Goal: Task Accomplishment & Management: Use online tool/utility

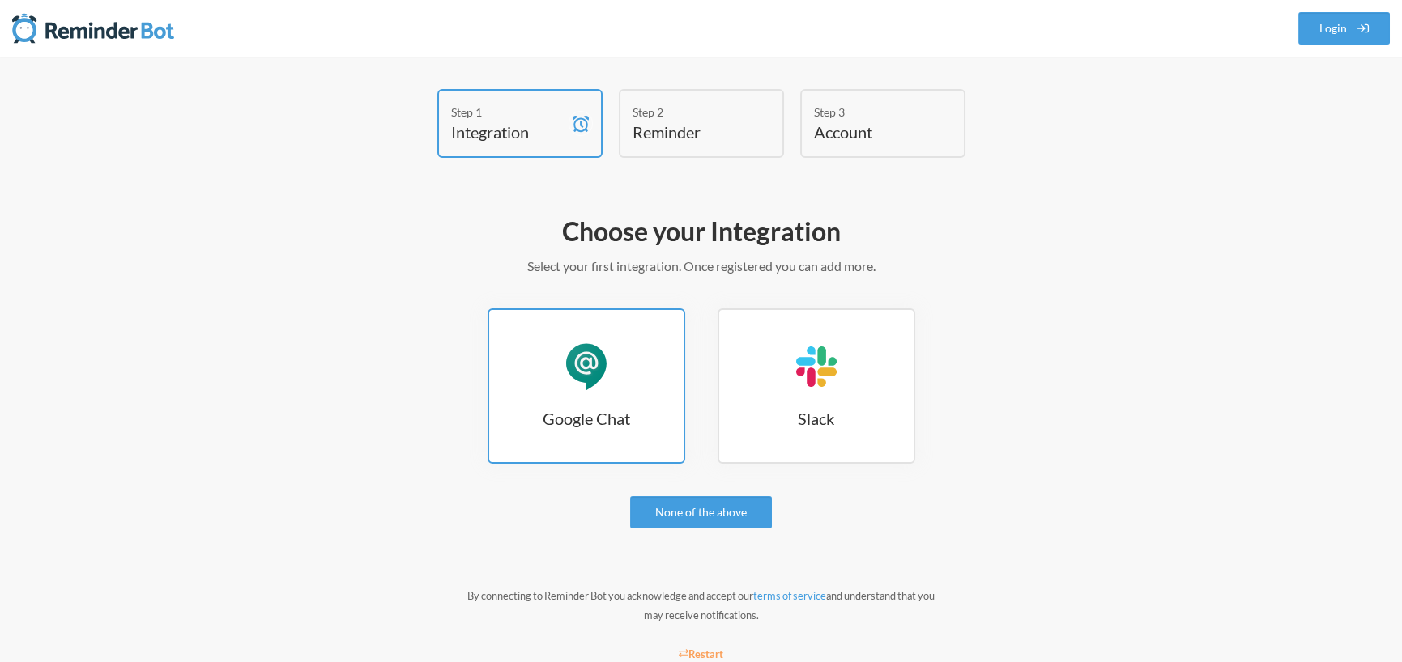
click at [546, 339] on link "Google Chat Google Chat" at bounding box center [586, 385] width 198 height 155
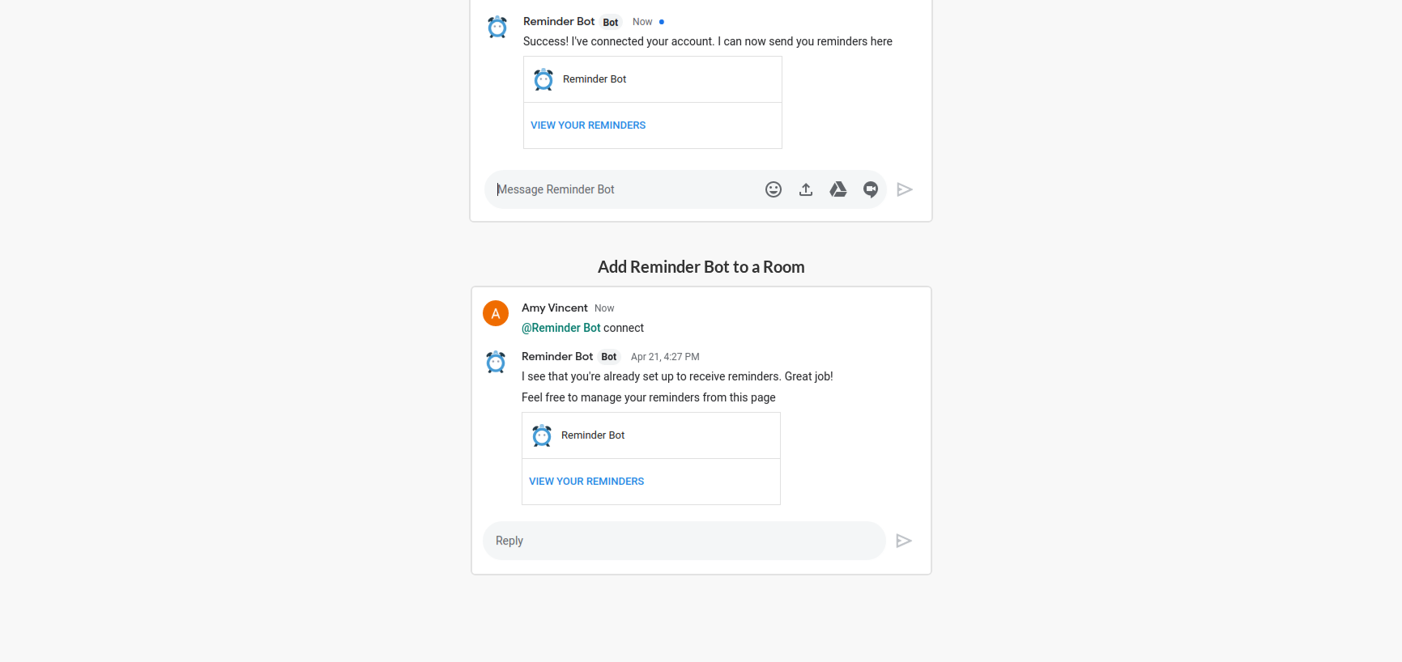
scroll to position [482, 0]
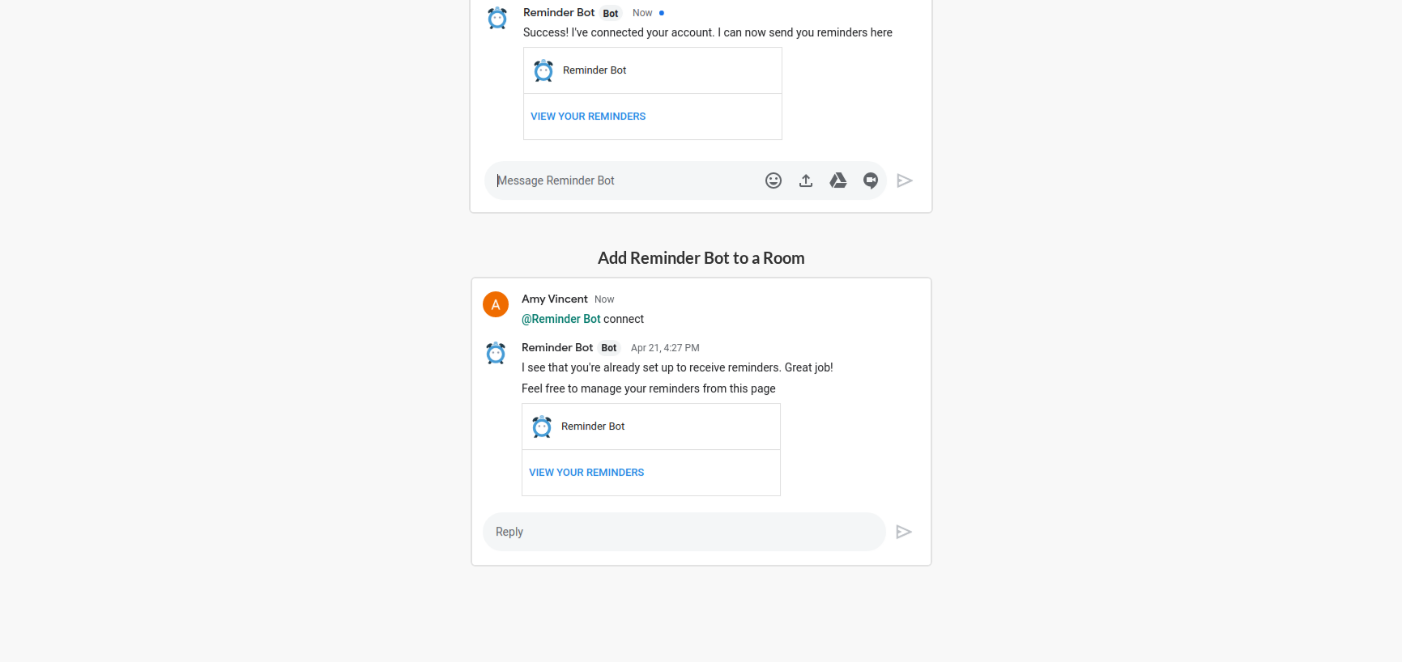
click at [602, 470] on img at bounding box center [701, 422] width 462 height 290
click at [583, 465] on img at bounding box center [701, 422] width 462 height 290
click at [566, 469] on img at bounding box center [701, 422] width 462 height 290
click at [538, 528] on img at bounding box center [701, 422] width 462 height 290
click at [671, 249] on h5 "Add Reminder Bot to a Room" at bounding box center [701, 257] width 462 height 23
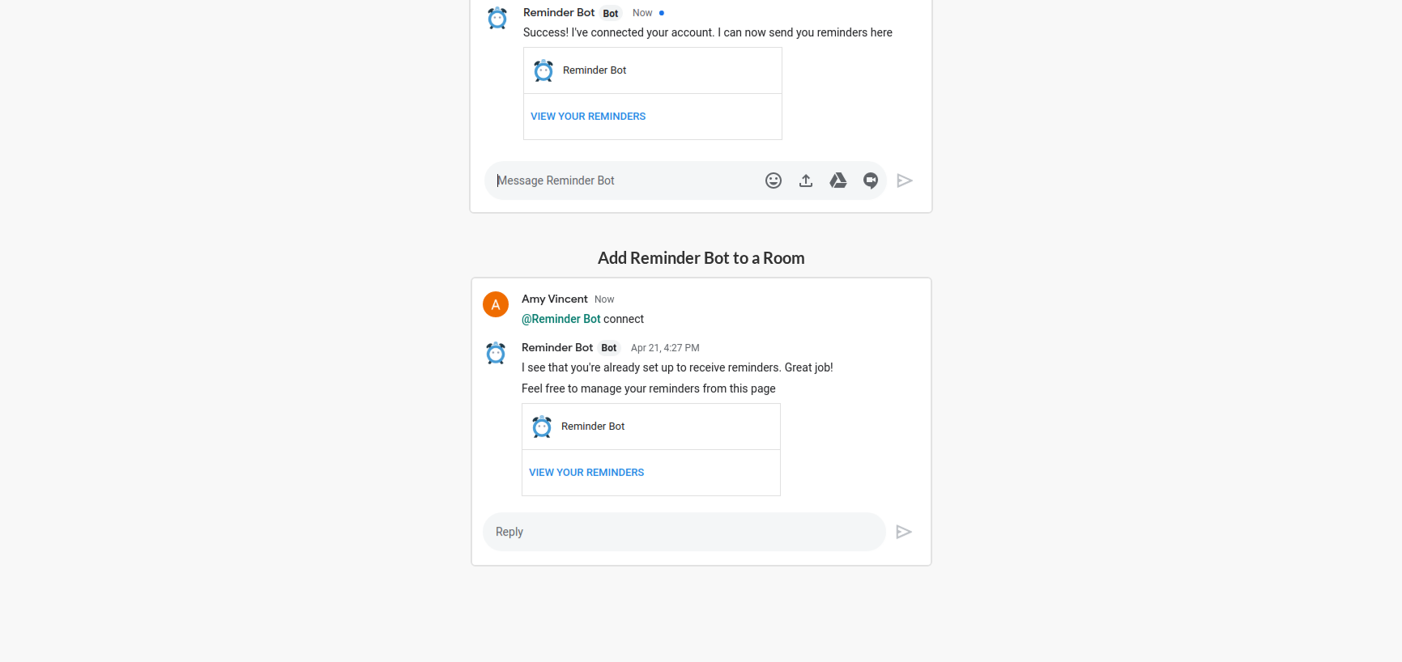
click at [656, 314] on img at bounding box center [701, 422] width 462 height 290
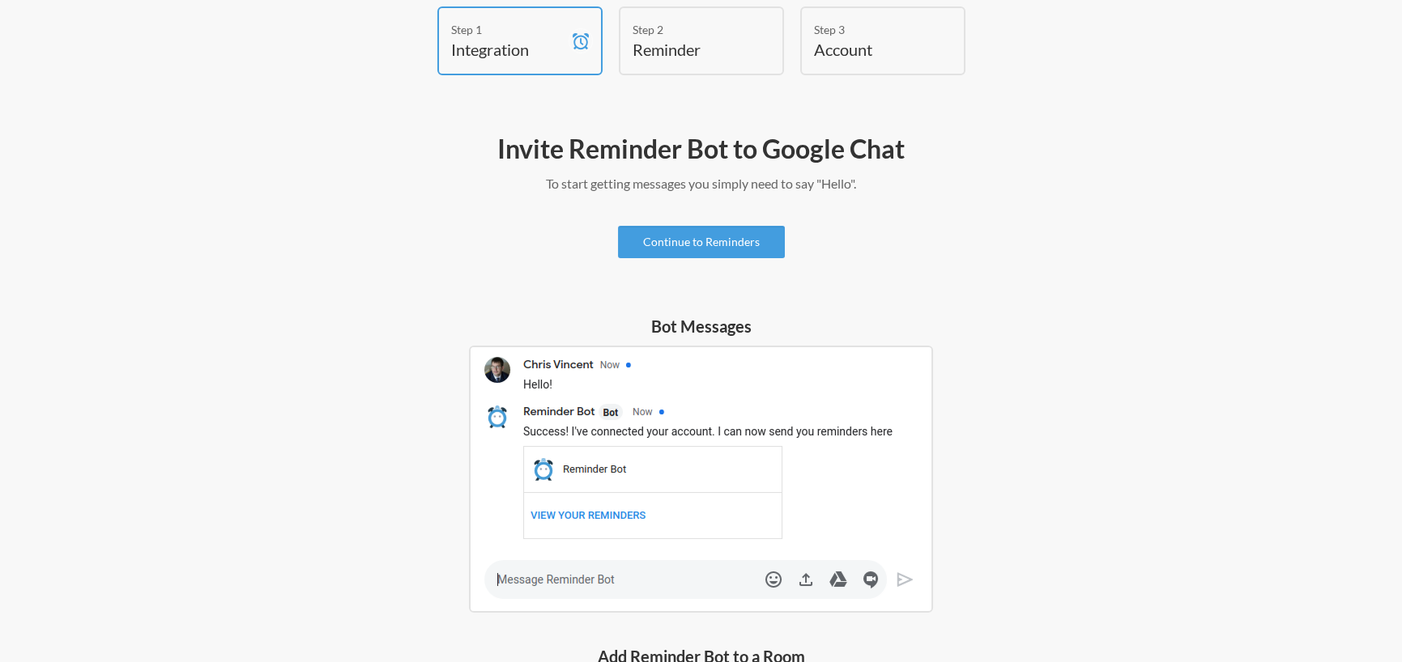
scroll to position [77, 0]
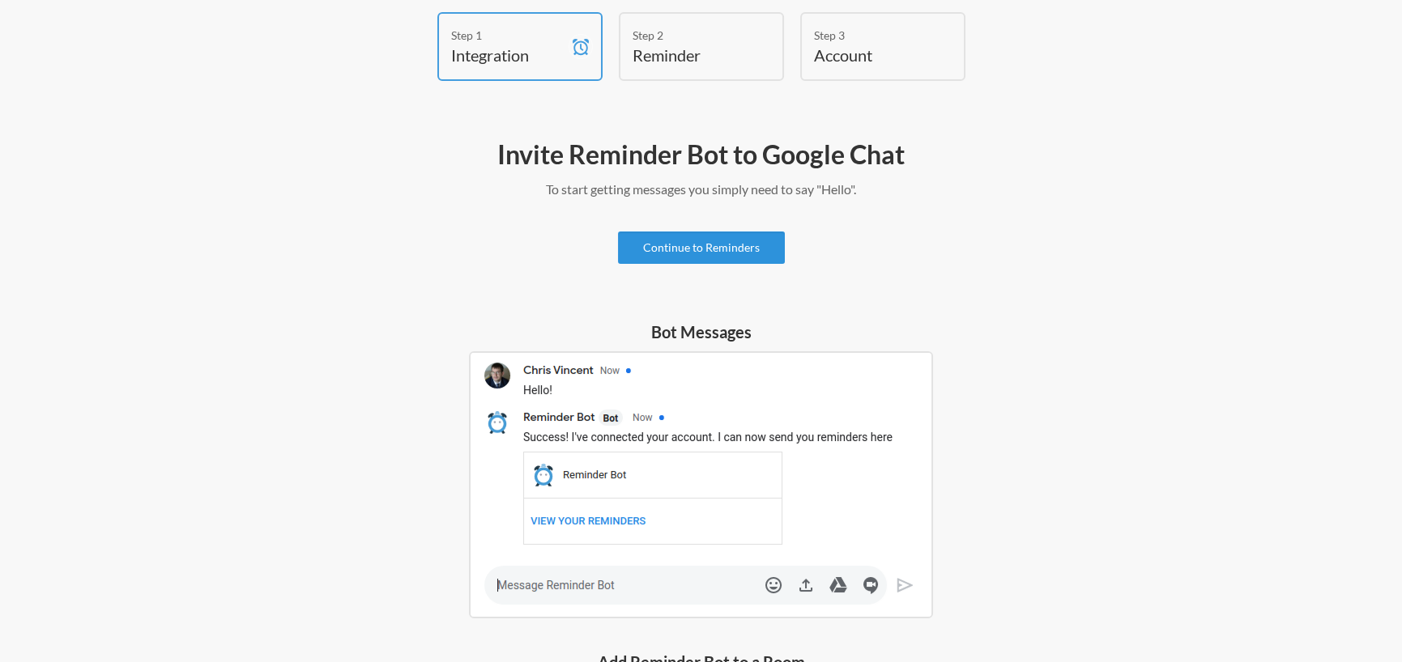
click at [702, 245] on link "Continue to Reminders" at bounding box center [701, 248] width 167 height 32
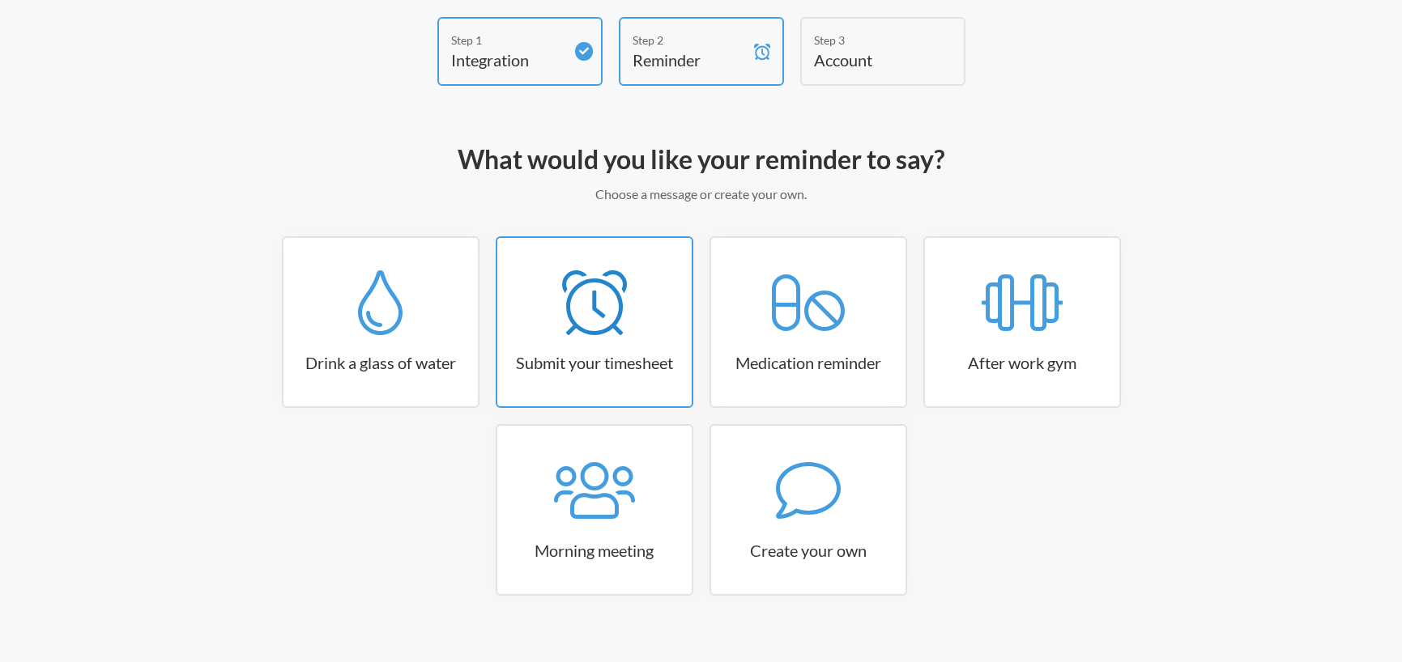
scroll to position [93, 0]
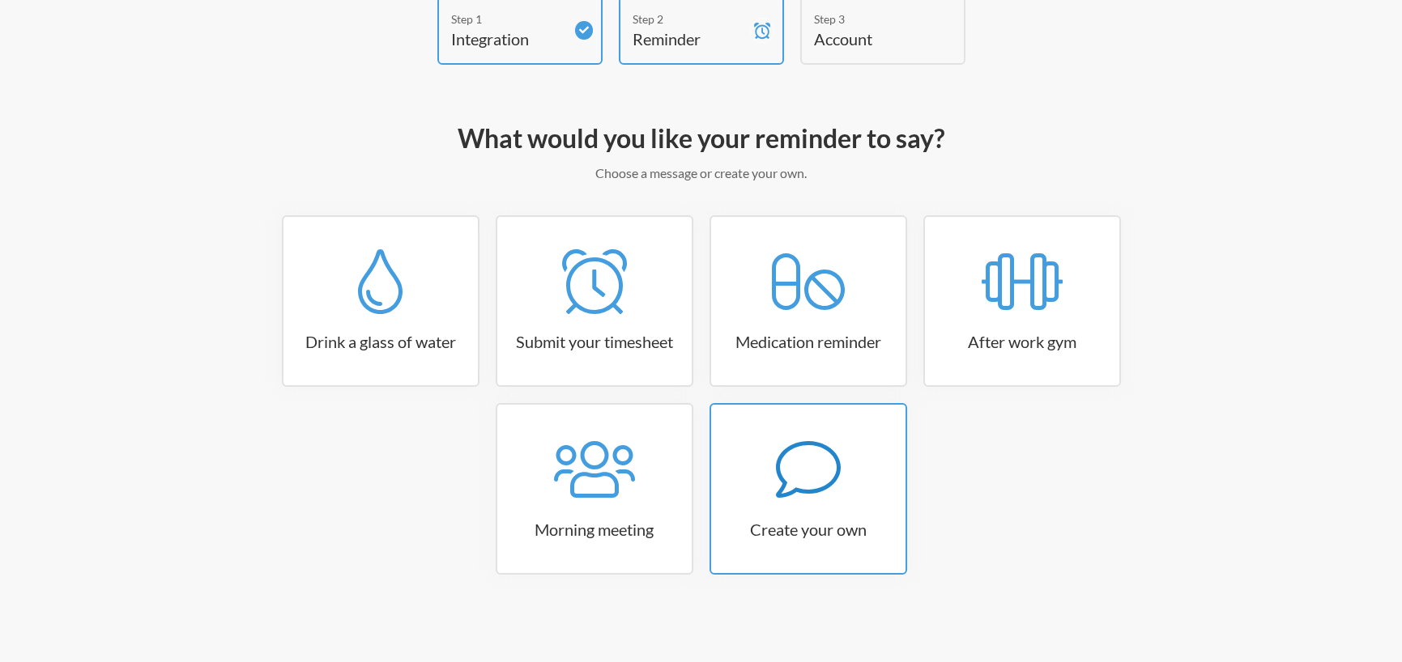
click at [765, 477] on div at bounding box center [808, 469] width 194 height 65
select select "09:30:00"
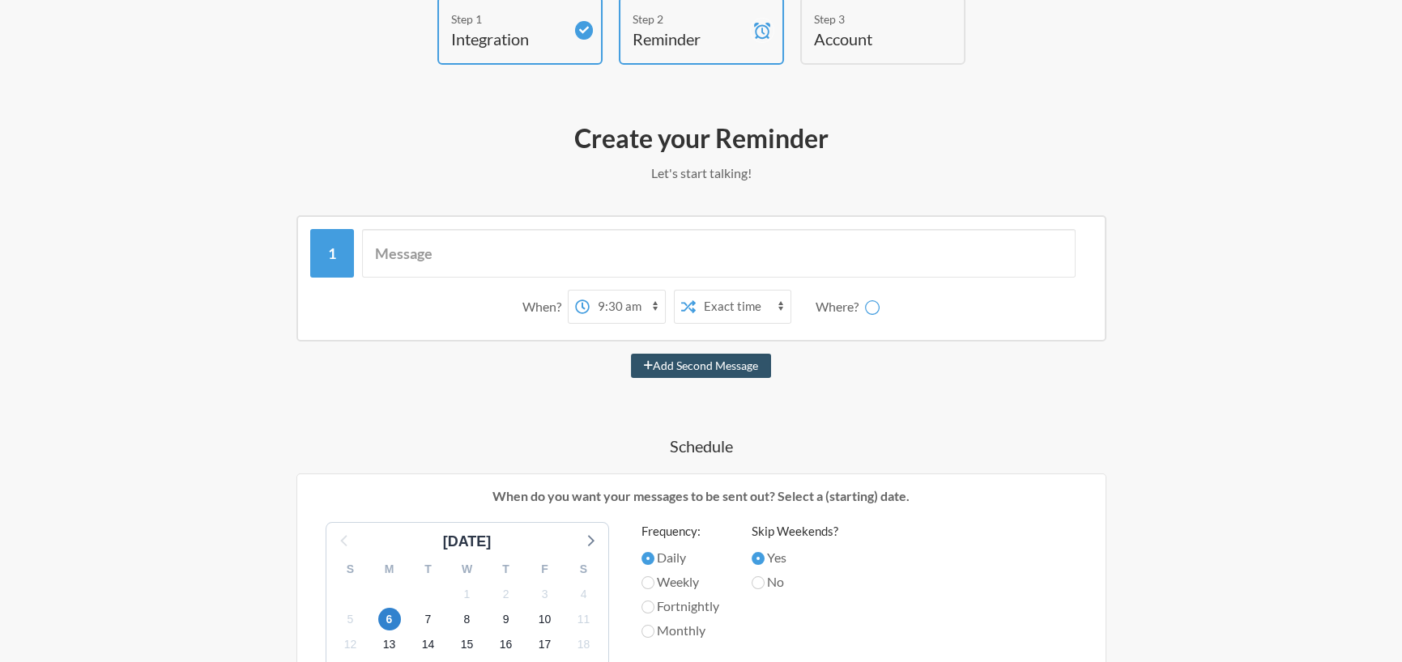
select select "spaces/AAAAGAbXVLY"
click at [440, 251] on input "text" at bounding box center [718, 253] width 713 height 49
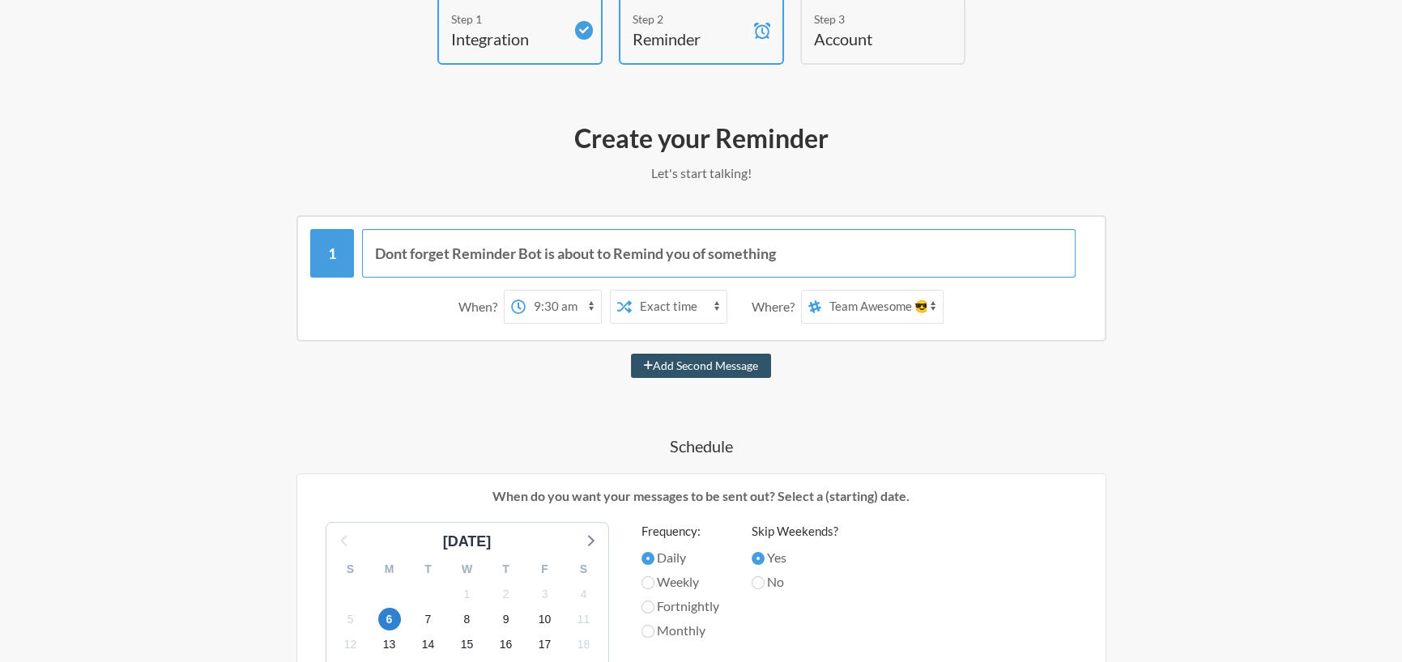
click at [399, 253] on input "Dont forget Reminder Bot is about to Remind you of something" at bounding box center [718, 253] width 713 height 49
type input "Don't forget Reminder Bot is about to Remind you of something"
click at [567, 306] on select "12:00 am 12:15 am 12:30 am 12:45 am 1:00 am 1:15 am 1:30 am 1:45 am 2:00 am 2:1…" at bounding box center [562, 307] width 75 height 32
click at [627, 307] on icon at bounding box center [624, 306] width 15 height 13
click at [669, 307] on select "Exact time Random time" at bounding box center [679, 307] width 95 height 32
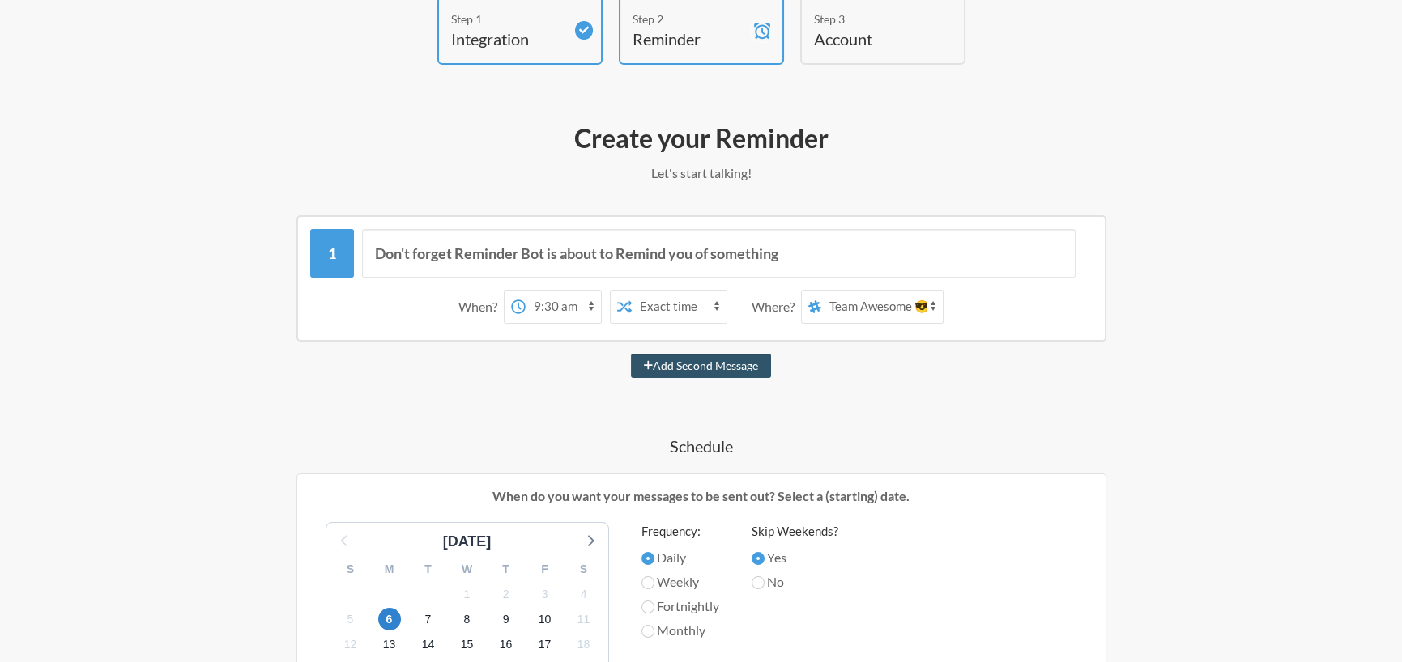
click at [632, 291] on select "Exact time Random time" at bounding box center [679, 307] width 95 height 32
click at [588, 304] on select "12:00 am 12:15 am 12:30 am 12:45 am 1:00 am 1:15 am 1:30 am 1:45 am 2:00 am 2:1…" at bounding box center [562, 307] width 75 height 32
click at [557, 306] on select "12:00 am 12:15 am 12:30 am 12:45 am 1:00 am 1:15 am 1:30 am 1:45 am 2:00 am 2:1…" at bounding box center [562, 307] width 75 height 32
click at [551, 306] on select "12:00 am 12:15 am 12:30 am 12:45 am 1:00 am 1:15 am 1:30 am 1:45 am 2:00 am 2:1…" at bounding box center [562, 307] width 75 height 32
select select "16:30:00"
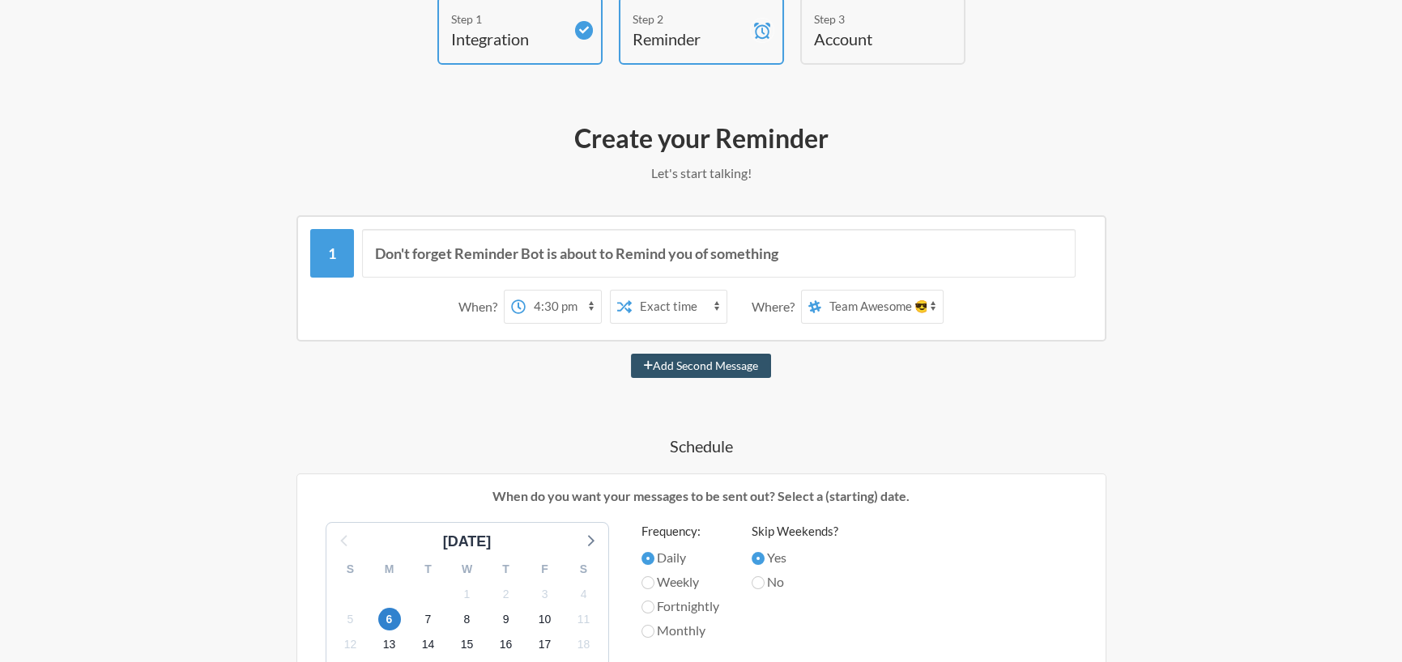
click at [525, 291] on select "12:00 am 12:15 am 12:30 am 12:45 am 1:00 am 1:15 am 1:30 am 1:45 am 2:00 am 2:1…" at bounding box center [562, 307] width 75 height 32
drag, startPoint x: 561, startPoint y: 250, endPoint x: 599, endPoint y: 249, distance: 38.1
click at [599, 249] on input "Don't forget Reminder Bot is about to Remind you of something" at bounding box center [718, 253] width 713 height 49
drag, startPoint x: 688, startPoint y: 249, endPoint x: 802, endPoint y: 253, distance: 113.4
click at [802, 253] on input "Don't forget Reminder Bot is here to Remind you of something" at bounding box center [718, 253] width 713 height 49
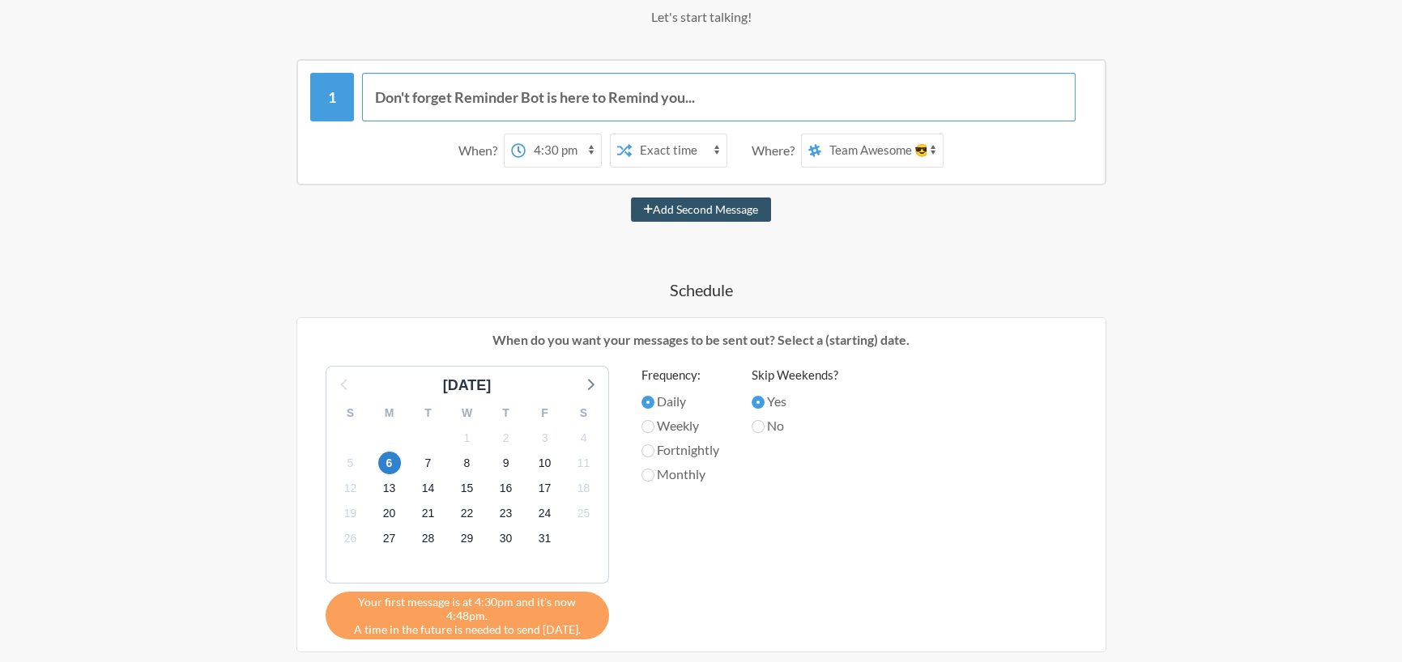
scroll to position [255, 0]
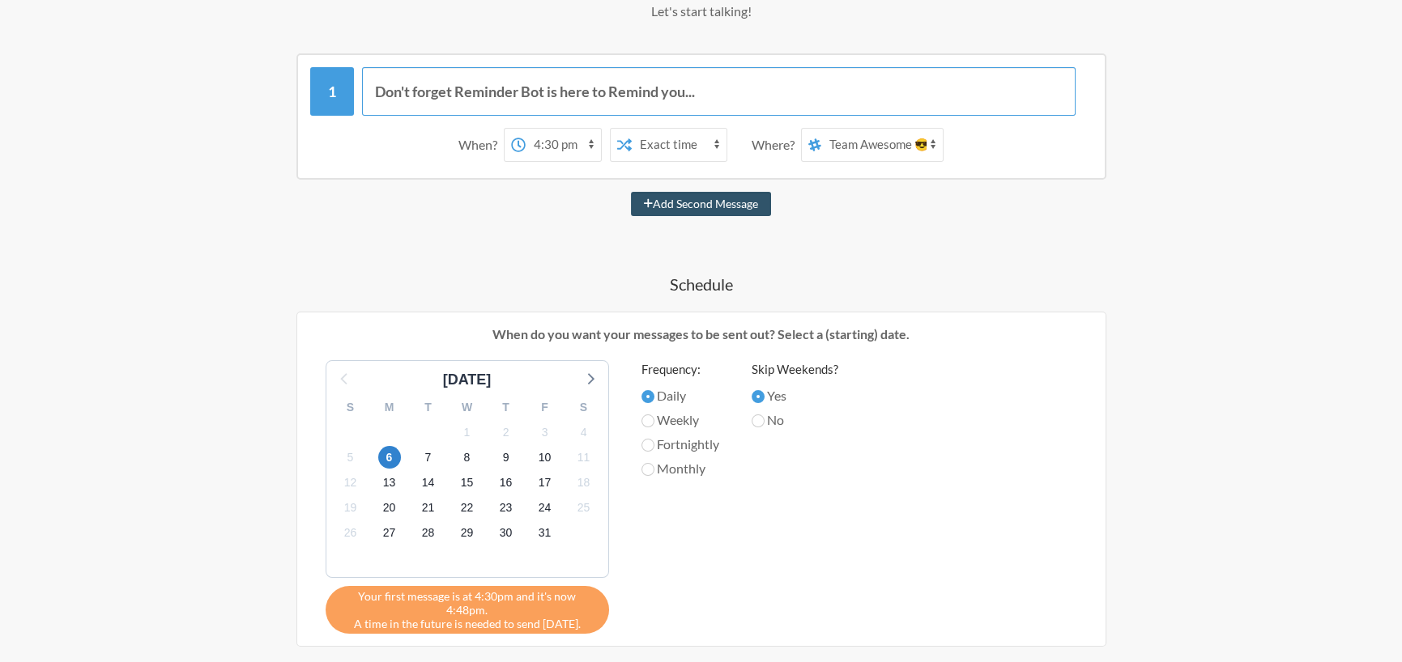
type input "Don't forget Reminder Bot is here to Remind you..."
click at [878, 145] on select "[PERSON_NAME] [PERSON_NAME] Space Team Awesome 😎 Team Inside Out" at bounding box center [881, 145] width 121 height 32
select select "spaces/AAAAHQJM2aI"
click at [821, 129] on select "[PERSON_NAME] [PERSON_NAME] Space Team Awesome 😎 Team Inside Out" at bounding box center [881, 145] width 121 height 32
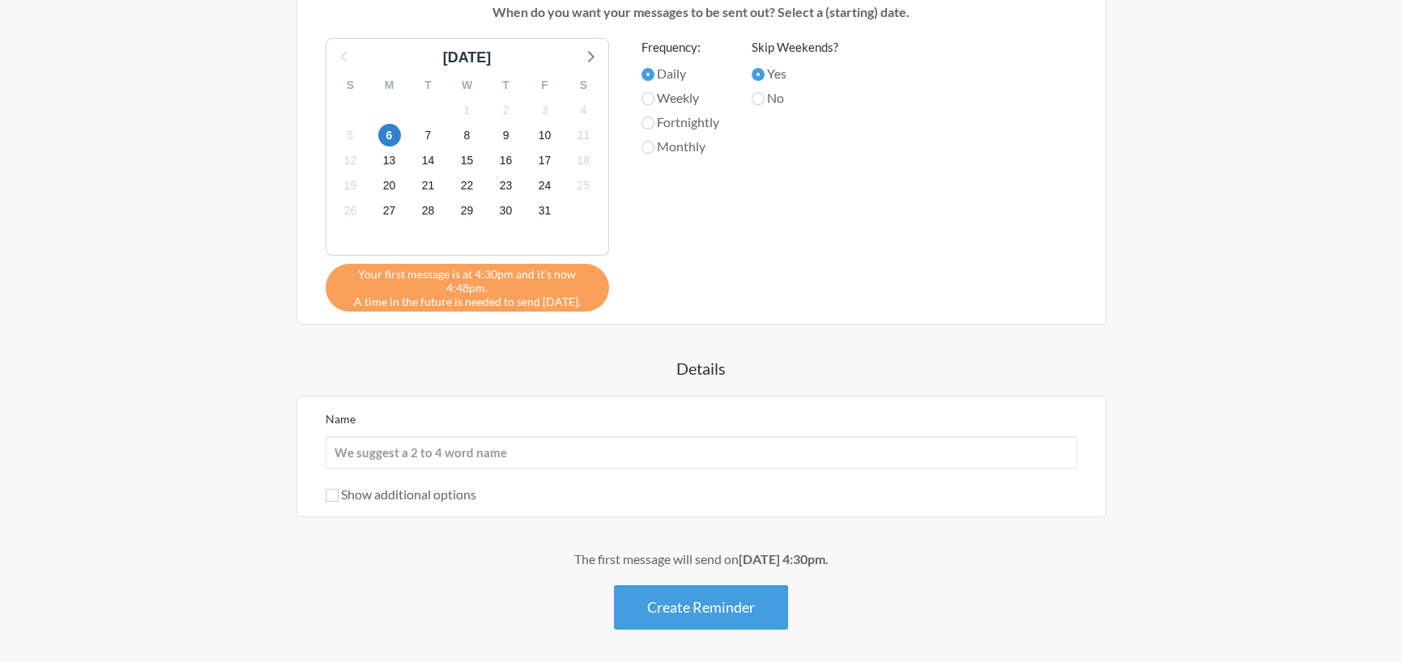
scroll to position [579, 0]
click at [714, 585] on button "Create Reminder" at bounding box center [701, 606] width 174 height 45
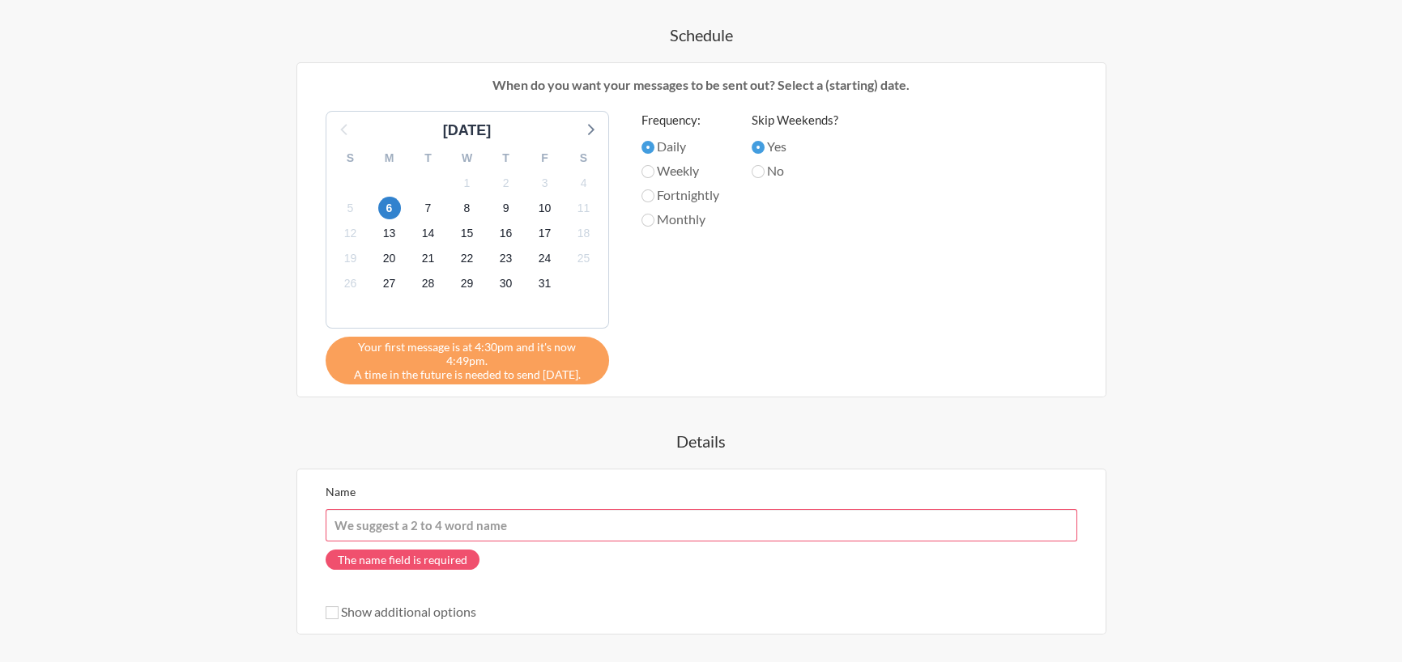
scroll to position [498, 0]
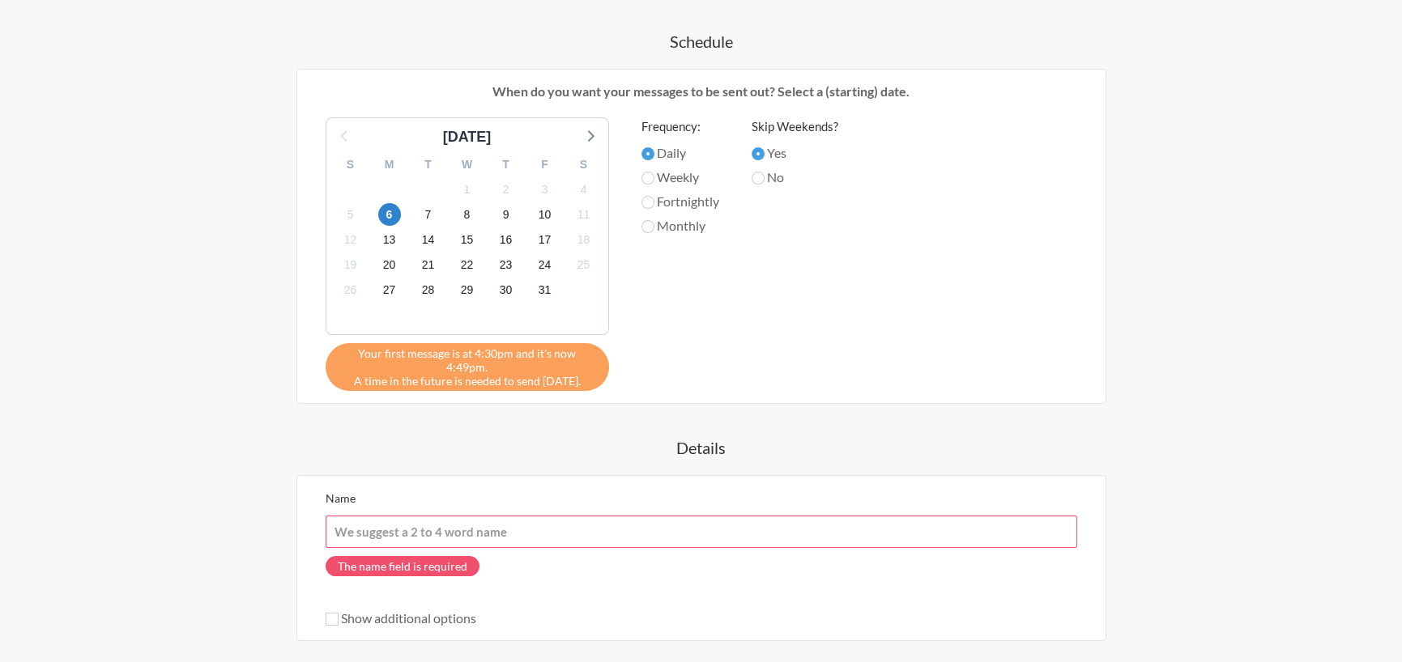
click at [445, 516] on input "Name" at bounding box center [700, 532] width 751 height 32
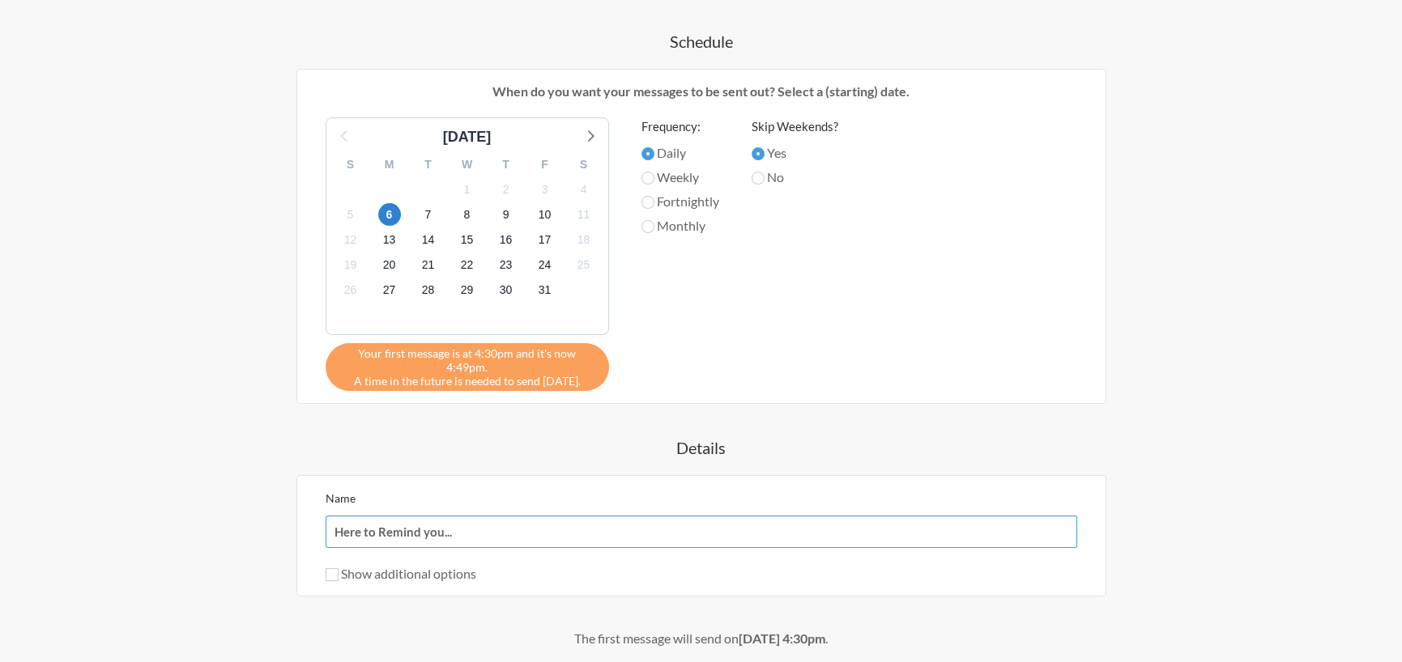
type input "Here to Remind you..."
click at [330, 568] on input "Show additional options" at bounding box center [331, 574] width 13 height 13
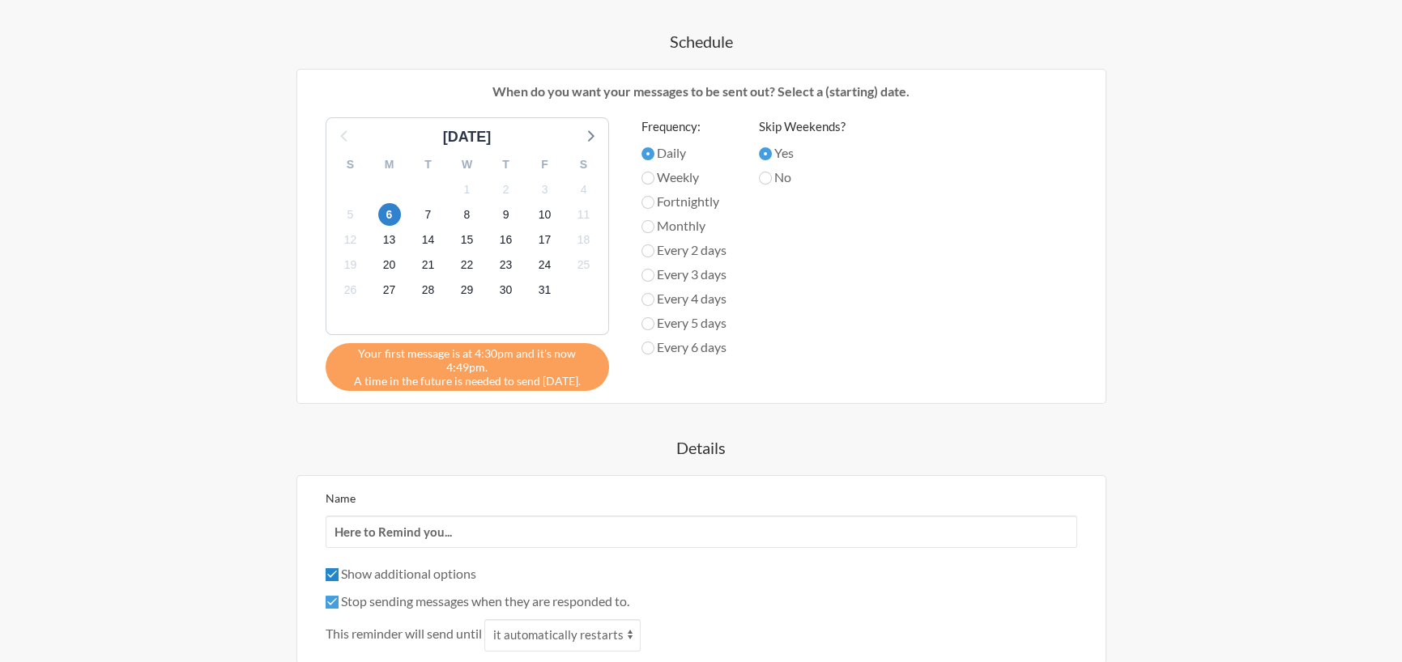
click at [330, 568] on input "Show additional options" at bounding box center [331, 574] width 13 height 13
checkbox input "false"
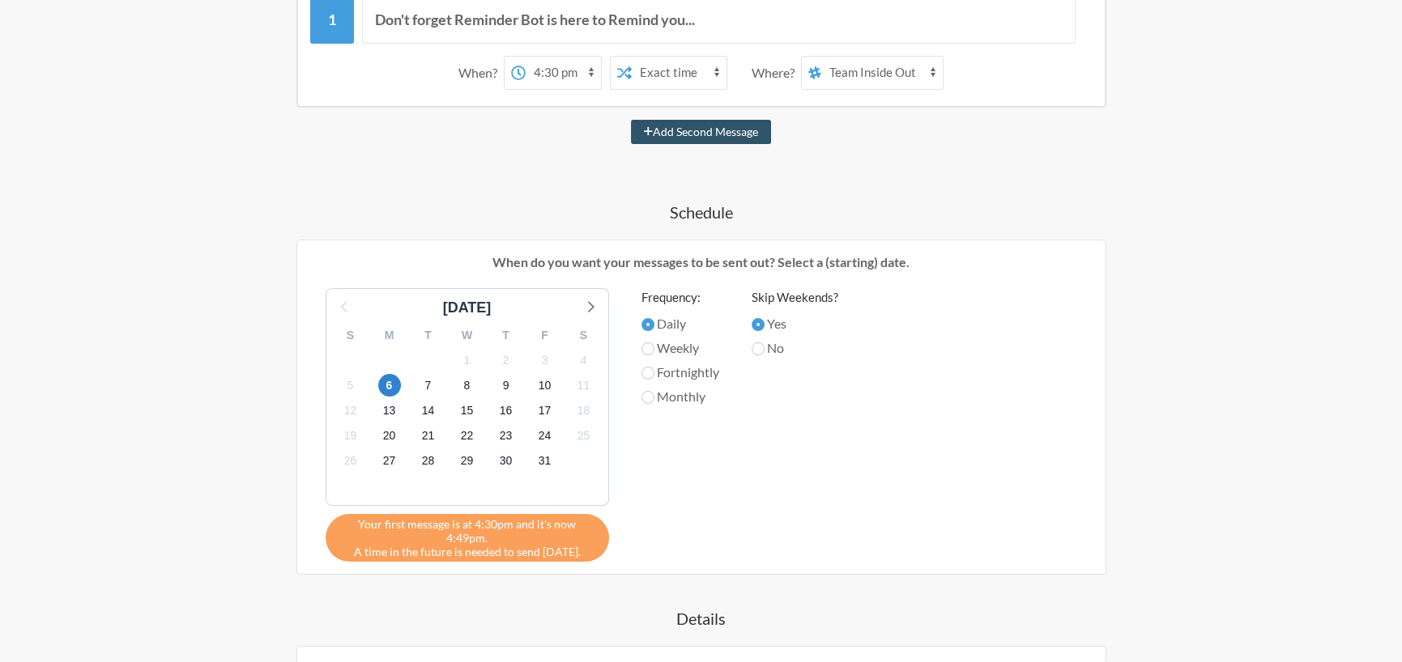
scroll to position [139, 0]
